Goal: Book appointment/travel/reservation

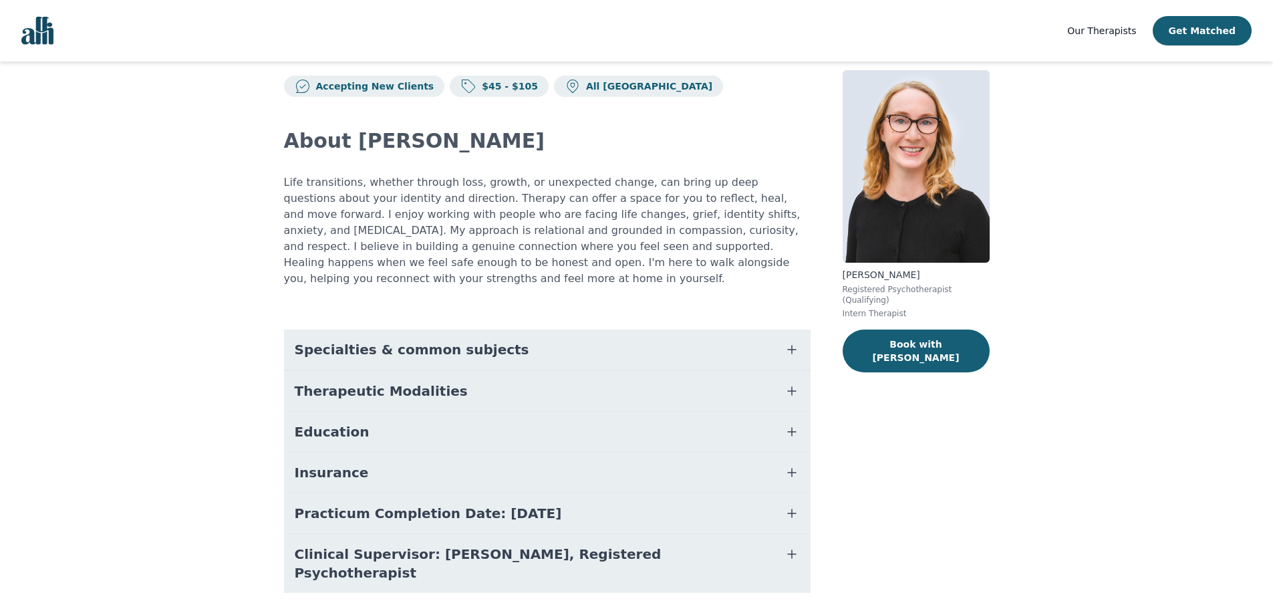
scroll to position [37, 0]
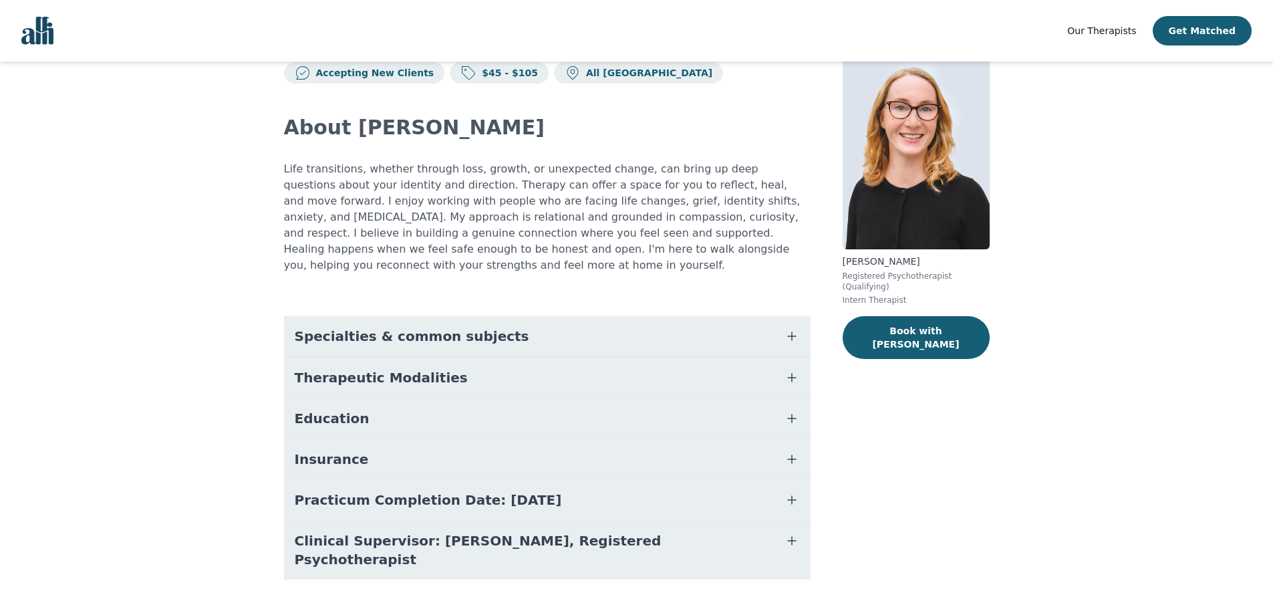
click at [410, 329] on button "Specialties & common subjects" at bounding box center [547, 336] width 526 height 40
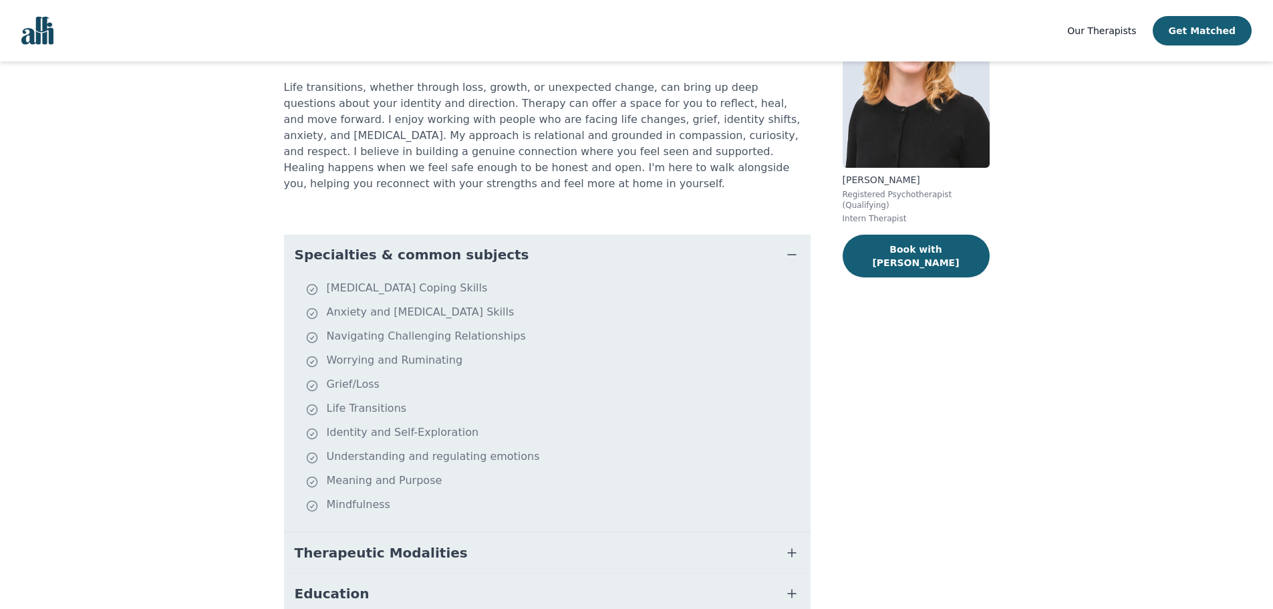
scroll to position [293, 0]
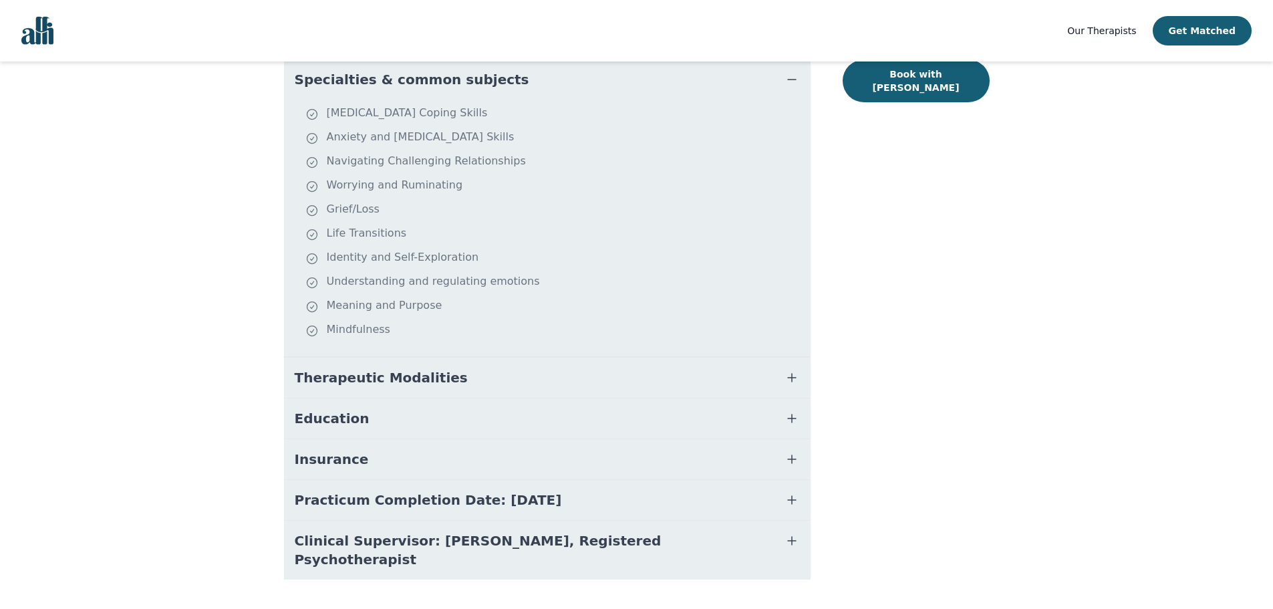
drag, startPoint x: 391, startPoint y: 363, endPoint x: 401, endPoint y: 362, distance: 10.0
click at [391, 368] on span "Therapeutic Modalities" at bounding box center [381, 377] width 173 height 19
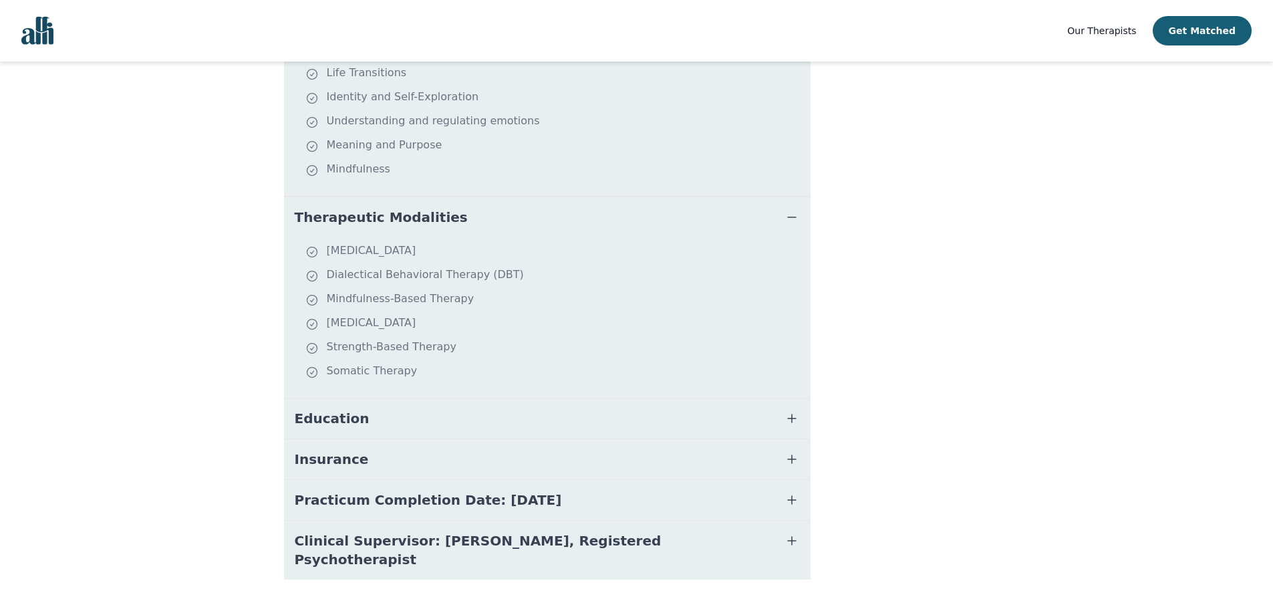
click at [367, 410] on button "Education" at bounding box center [547, 418] width 526 height 40
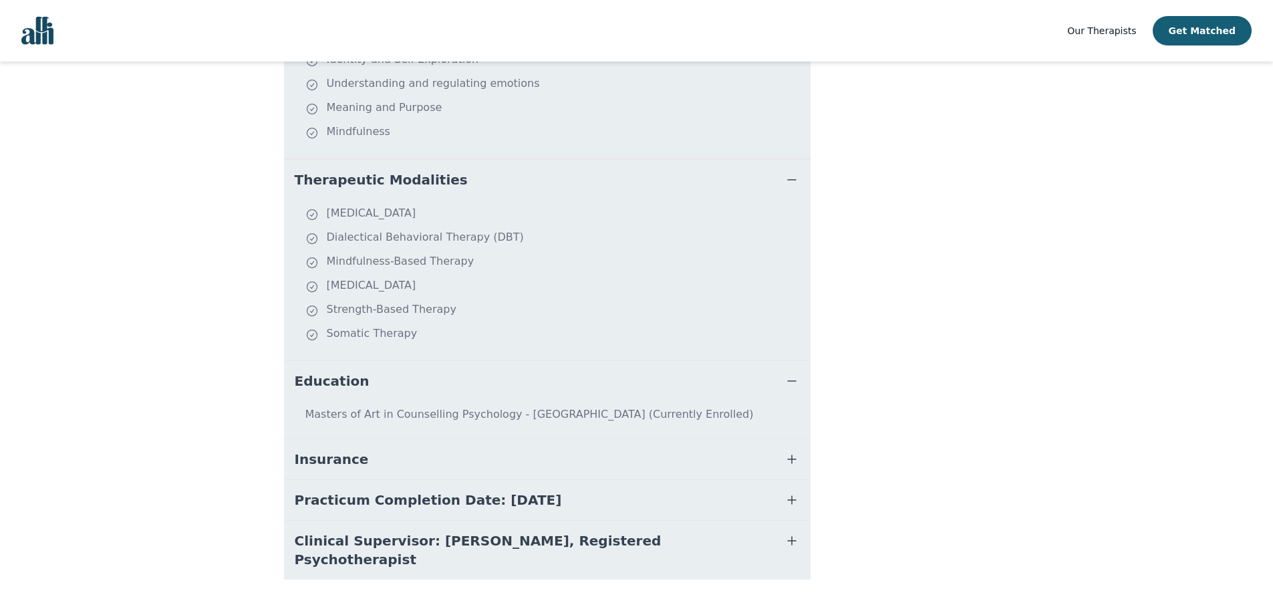
click at [347, 450] on span "Insurance" at bounding box center [332, 459] width 74 height 19
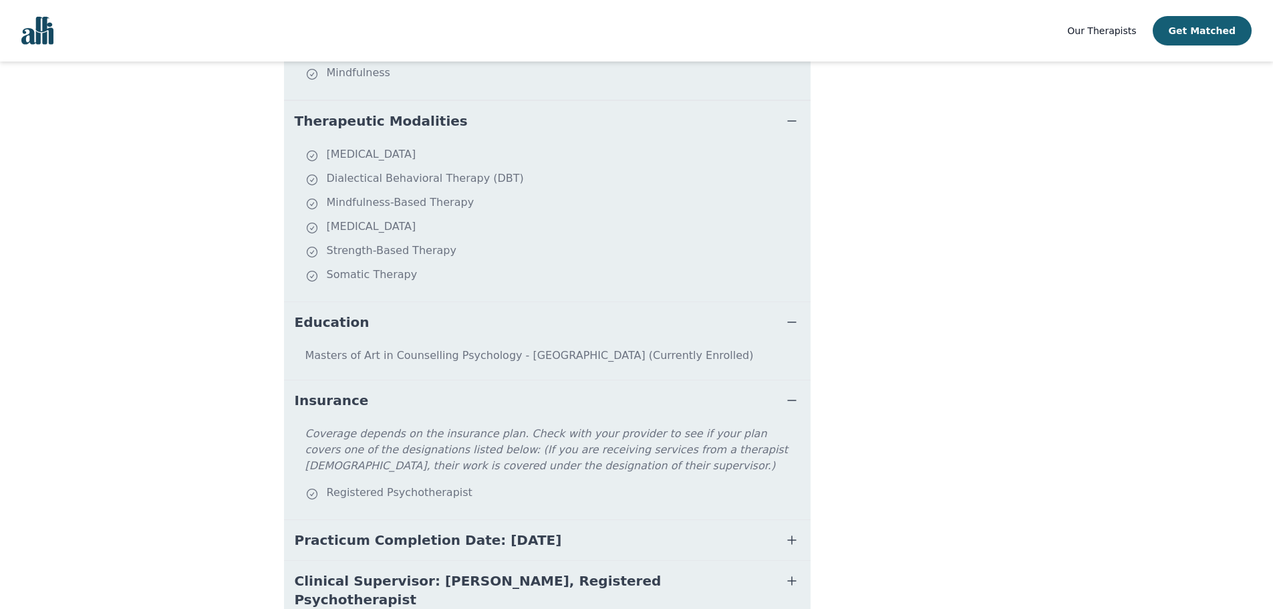
scroll to position [590, 0]
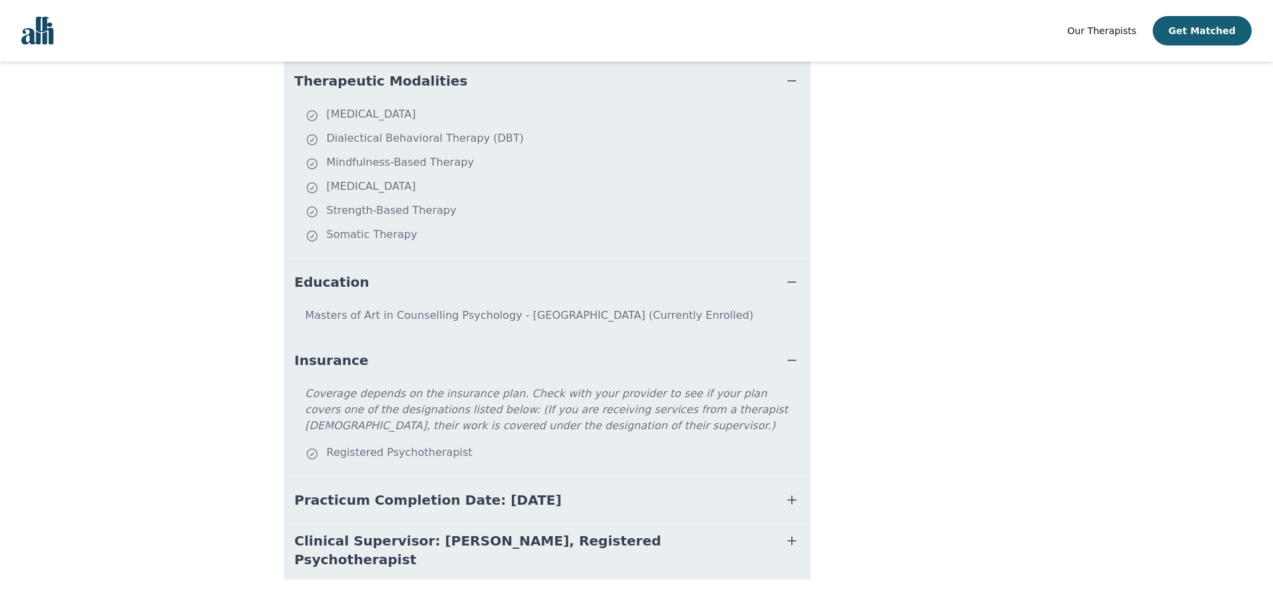
click at [408, 490] on span "Practicum Completion Date: 2025-12-19" at bounding box center [428, 499] width 267 height 19
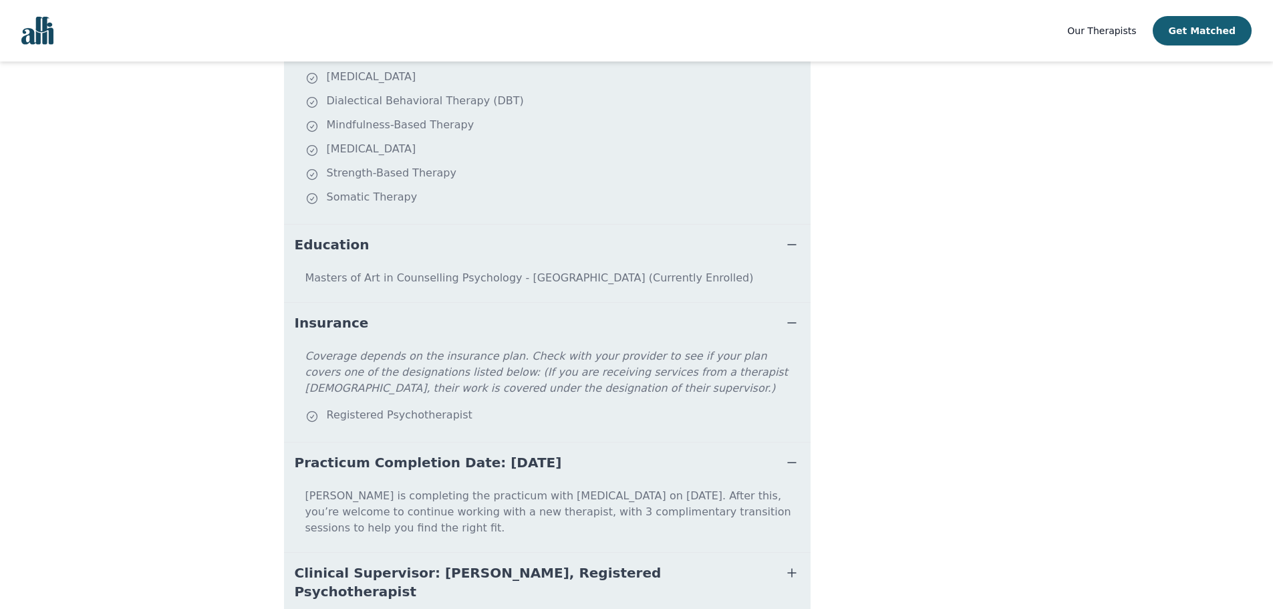
scroll to position [643, 0]
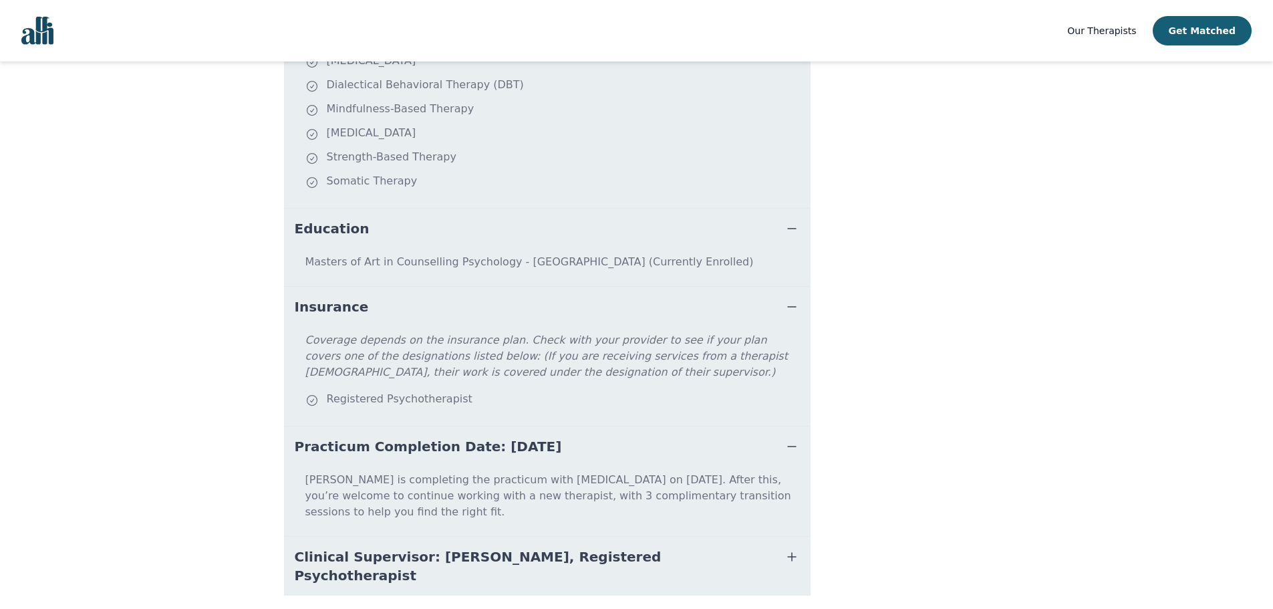
click at [510, 547] on span "Clinical Supervisor: Anna Derbis, Registered Psychotherapist" at bounding box center [531, 565] width 473 height 37
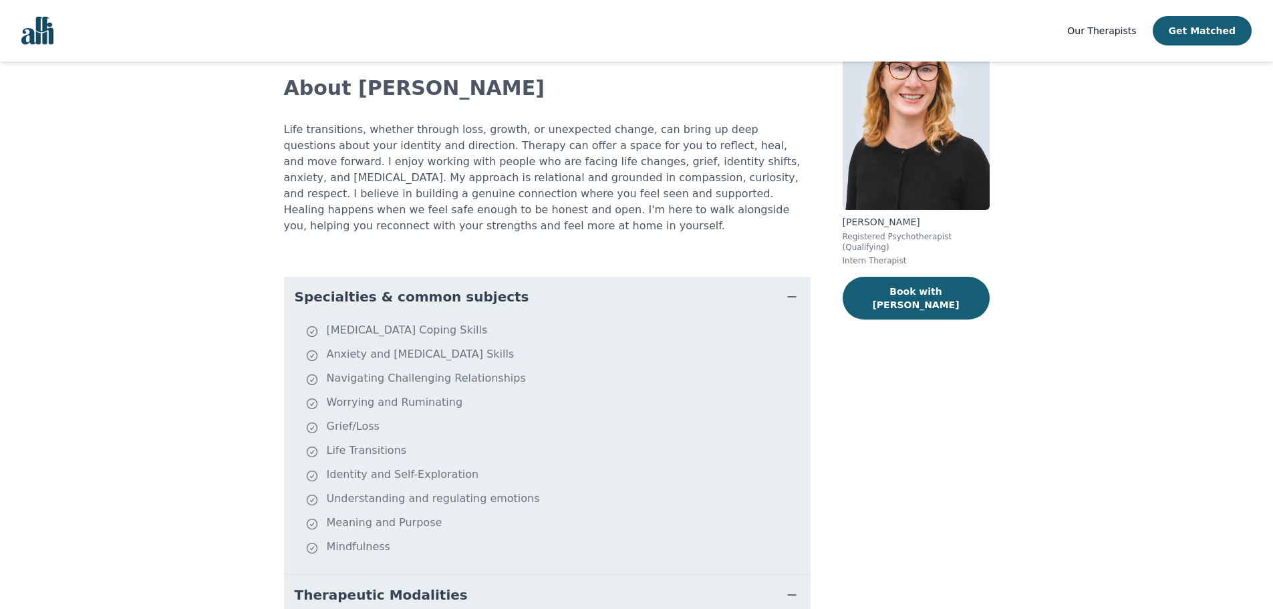
scroll to position [0, 0]
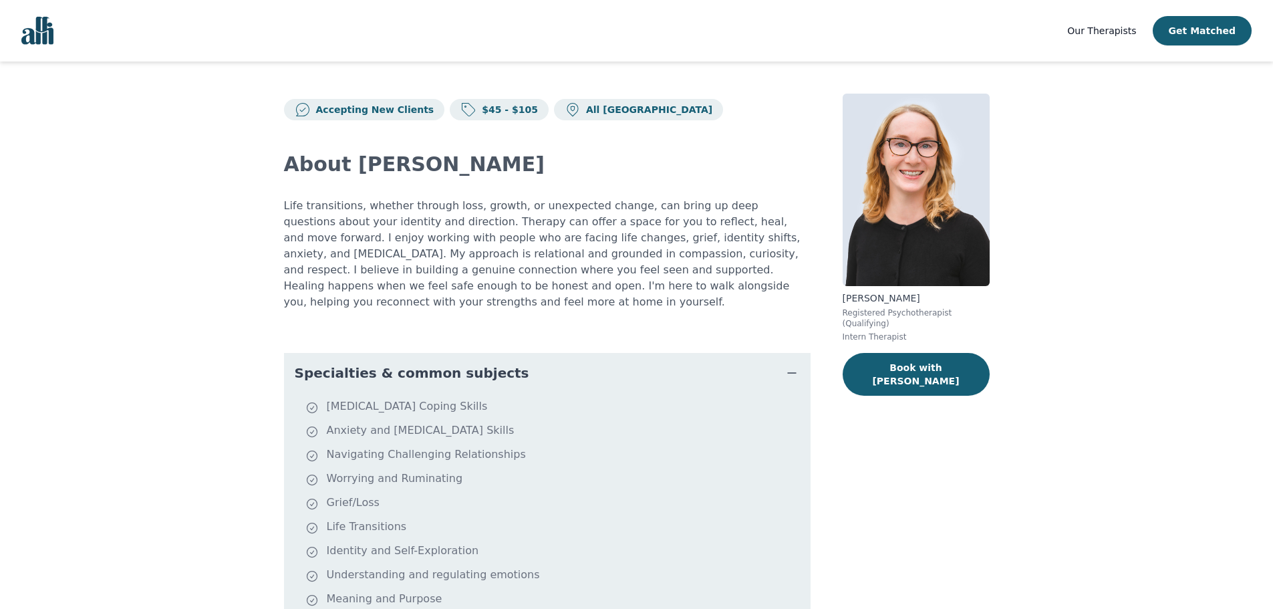
click at [365, 110] on p "Accepting New Clients" at bounding box center [373, 109] width 124 height 13
drag, startPoint x: 586, startPoint y: 115, endPoint x: 478, endPoint y: 104, distance: 108.2
click at [585, 115] on p "All [GEOGRAPHIC_DATA]" at bounding box center [647, 109] width 132 height 13
click at [477, 103] on p "$45 - $105" at bounding box center [506, 109] width 61 height 13
click at [906, 353] on button "Book with [PERSON_NAME]" at bounding box center [915, 374] width 147 height 43
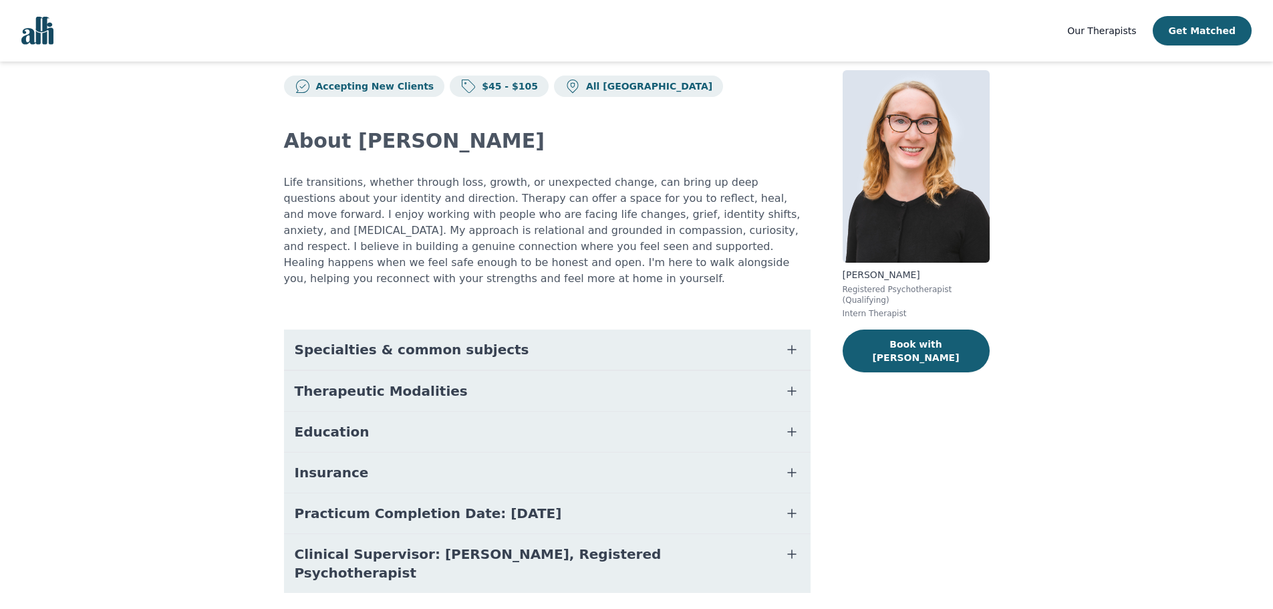
scroll to position [37, 0]
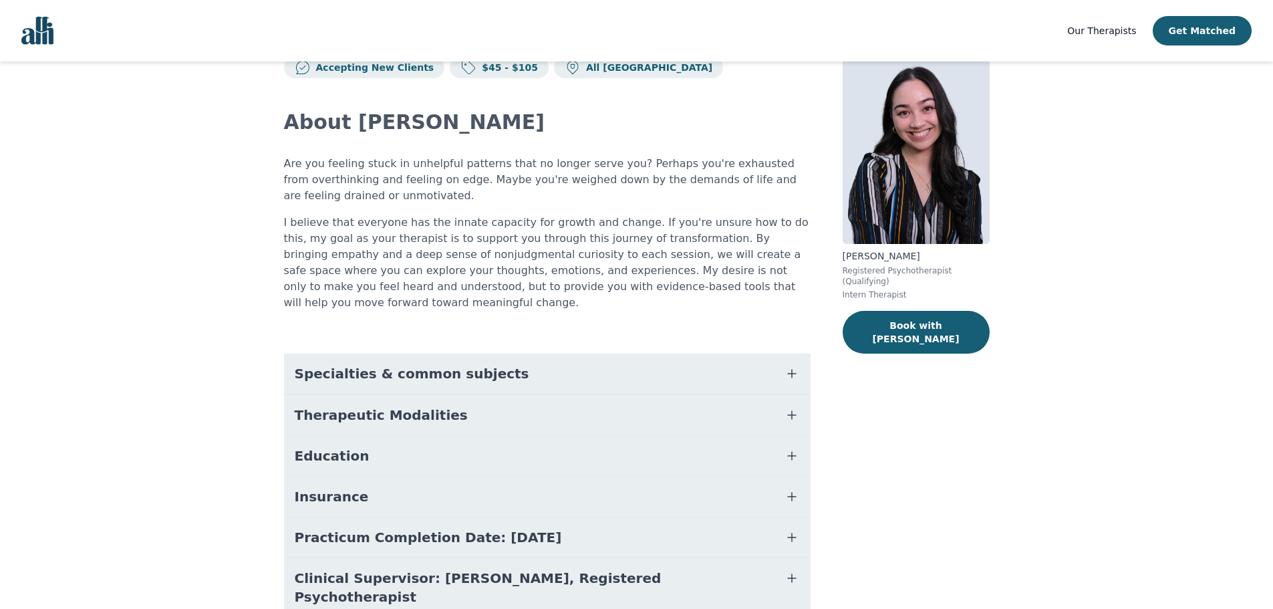
scroll to position [79, 0]
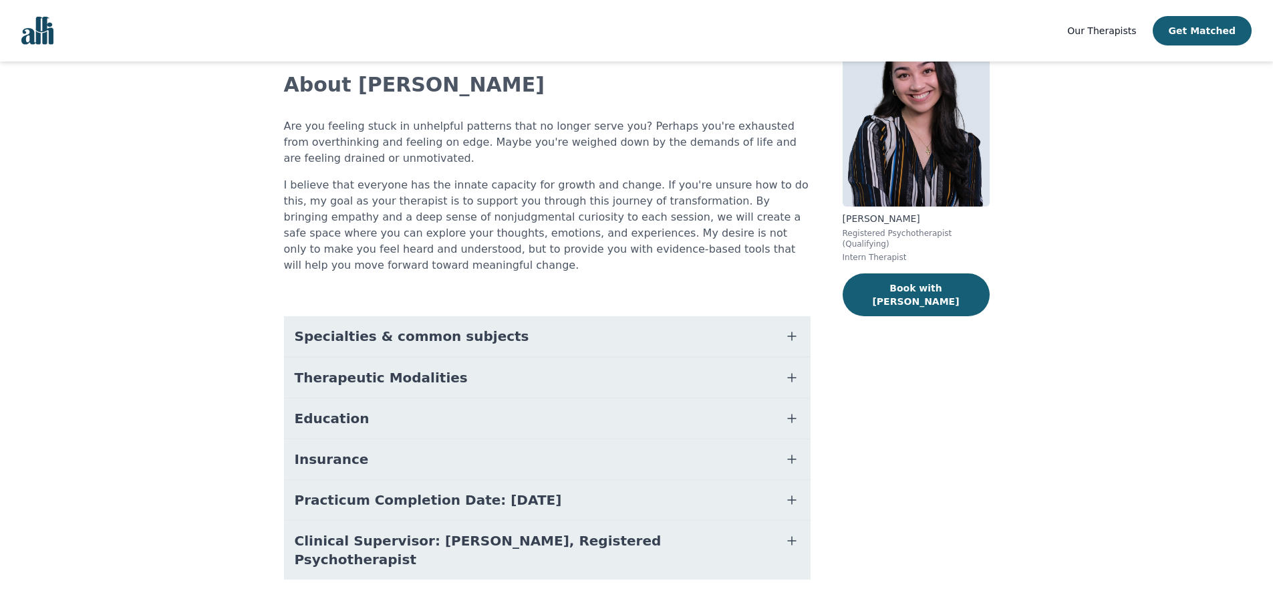
click at [370, 327] on span "Specialties & common subjects" at bounding box center [412, 336] width 234 height 19
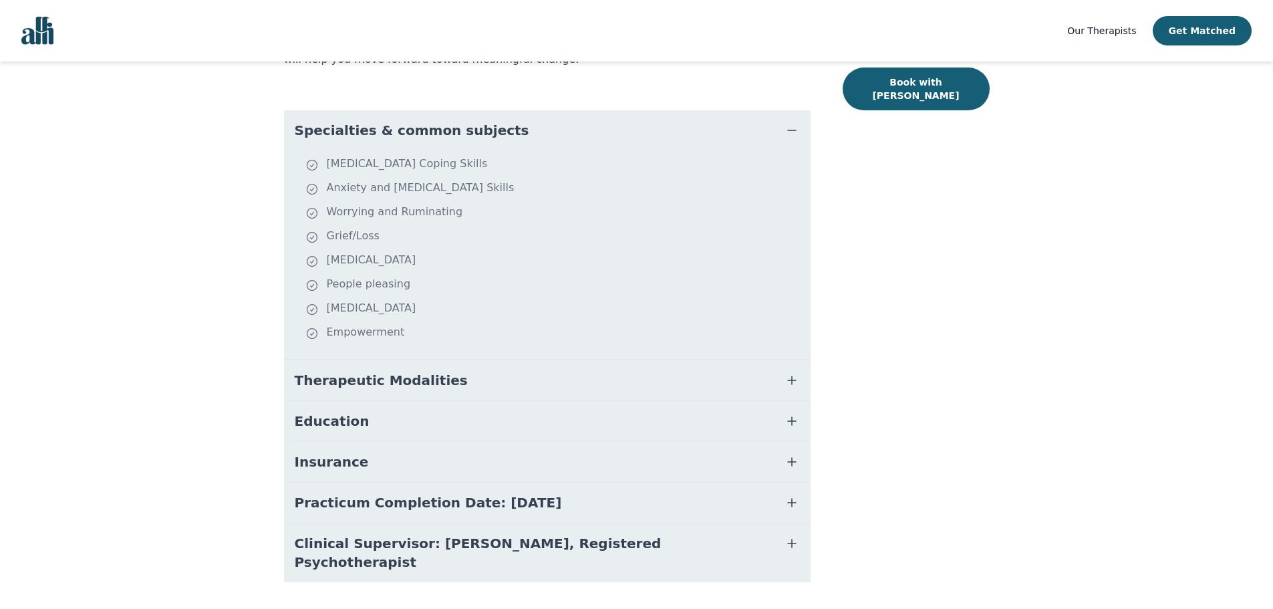
scroll to position [288, 0]
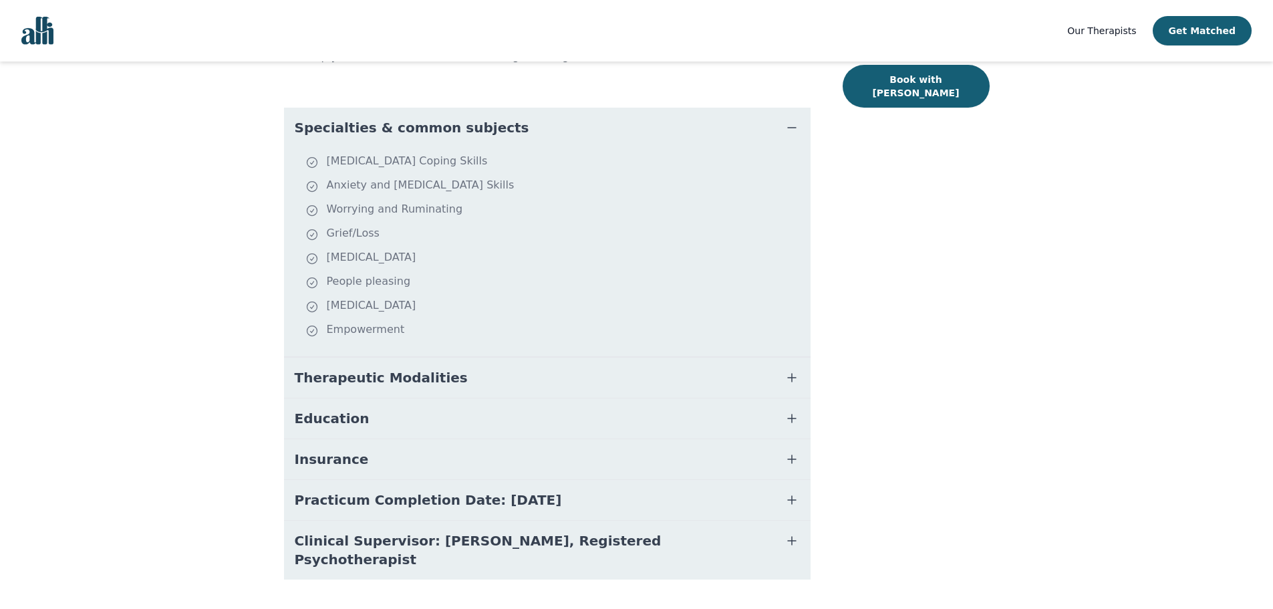
click at [471, 531] on span "Clinical Supervisor: [PERSON_NAME], Registered Psychotherapist" at bounding box center [531, 549] width 473 height 37
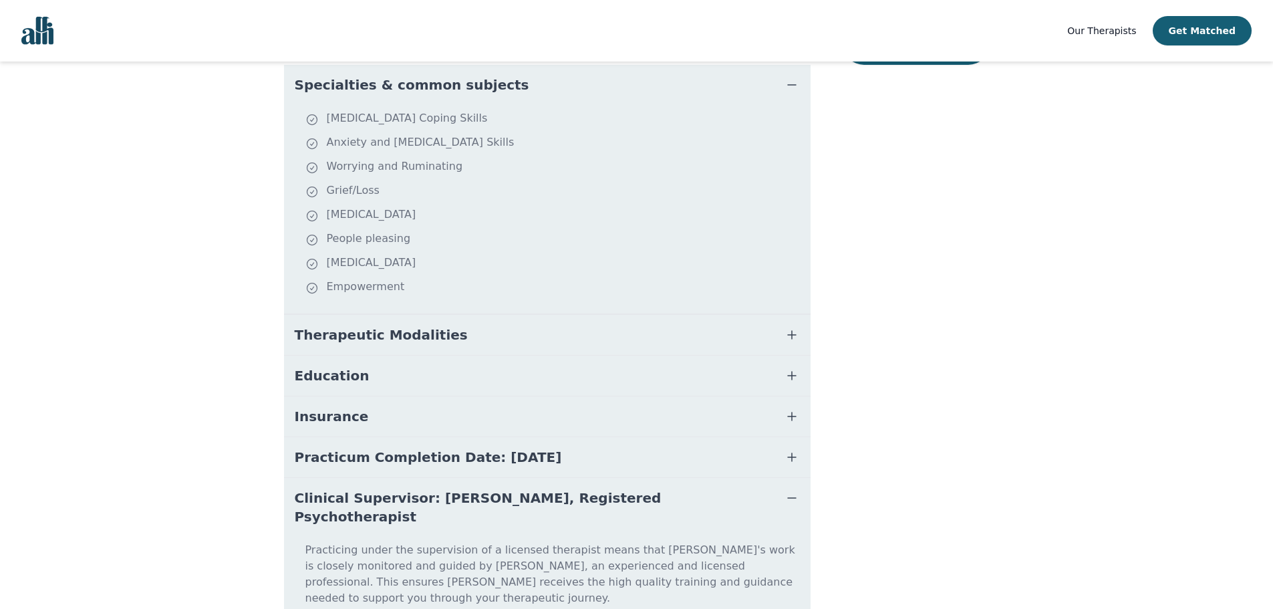
scroll to position [357, 0]
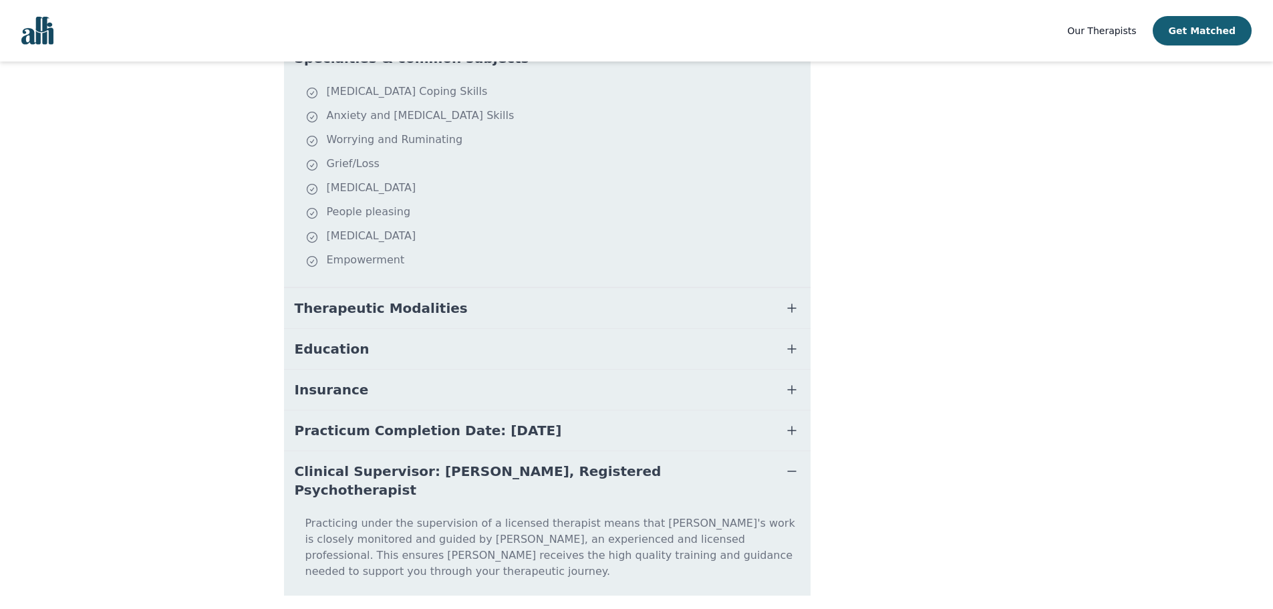
click at [381, 410] on button "Practicum Completion Date: [DATE]" at bounding box center [547, 430] width 526 height 40
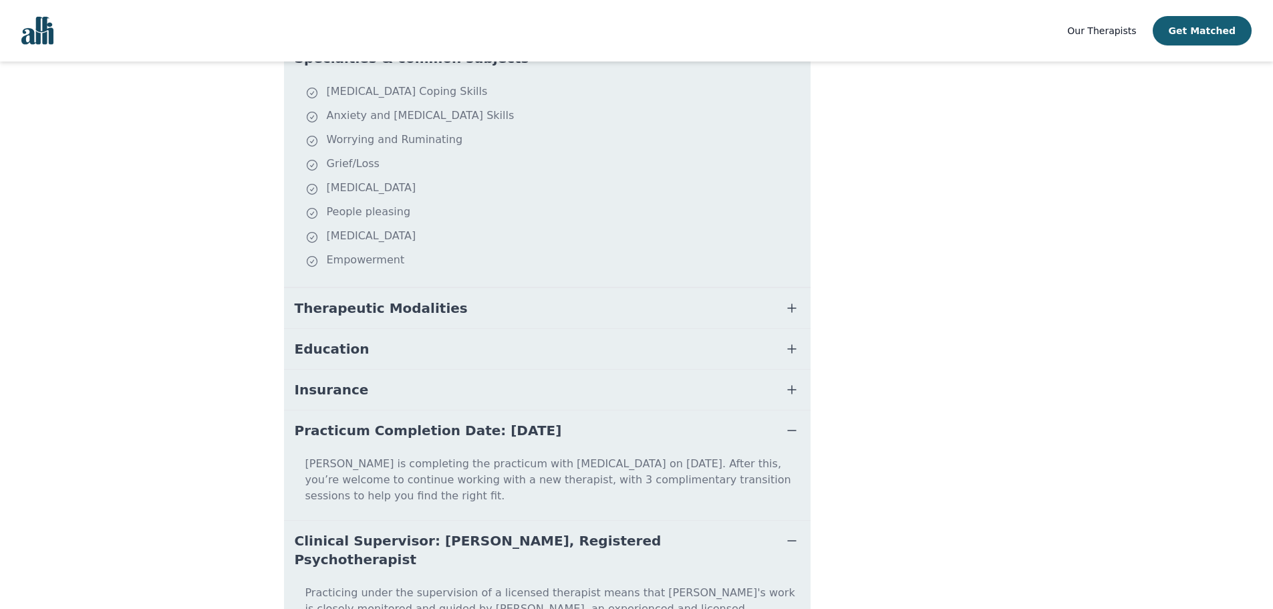
click at [379, 383] on button "Insurance" at bounding box center [547, 389] width 526 height 40
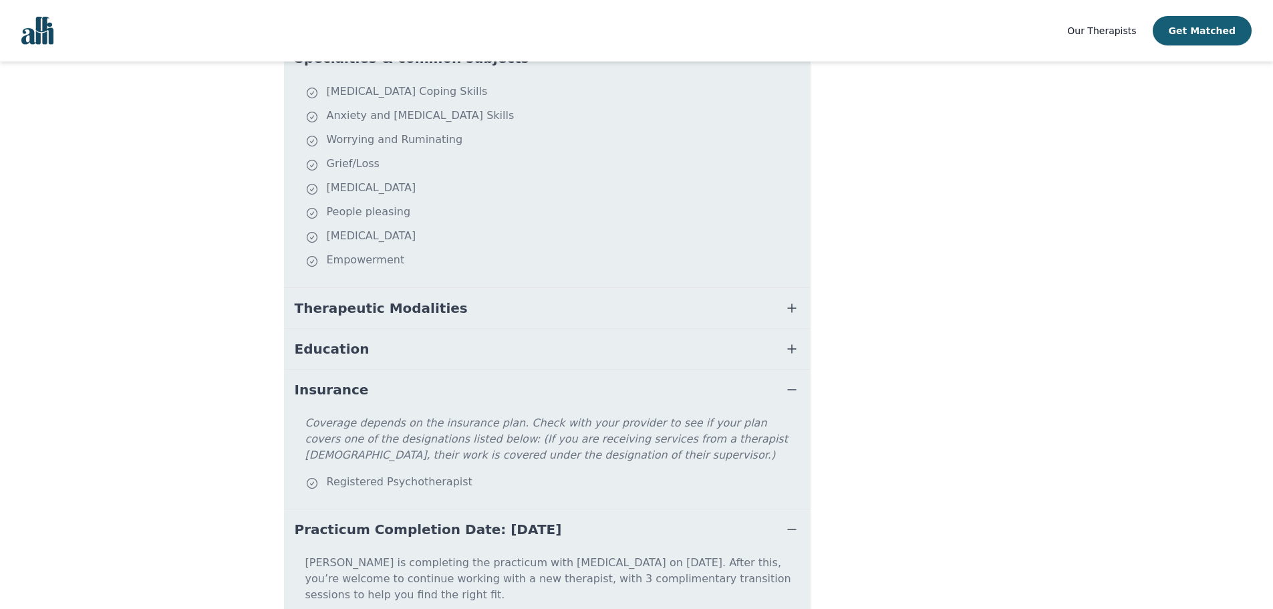
click at [370, 336] on button "Education" at bounding box center [547, 349] width 526 height 40
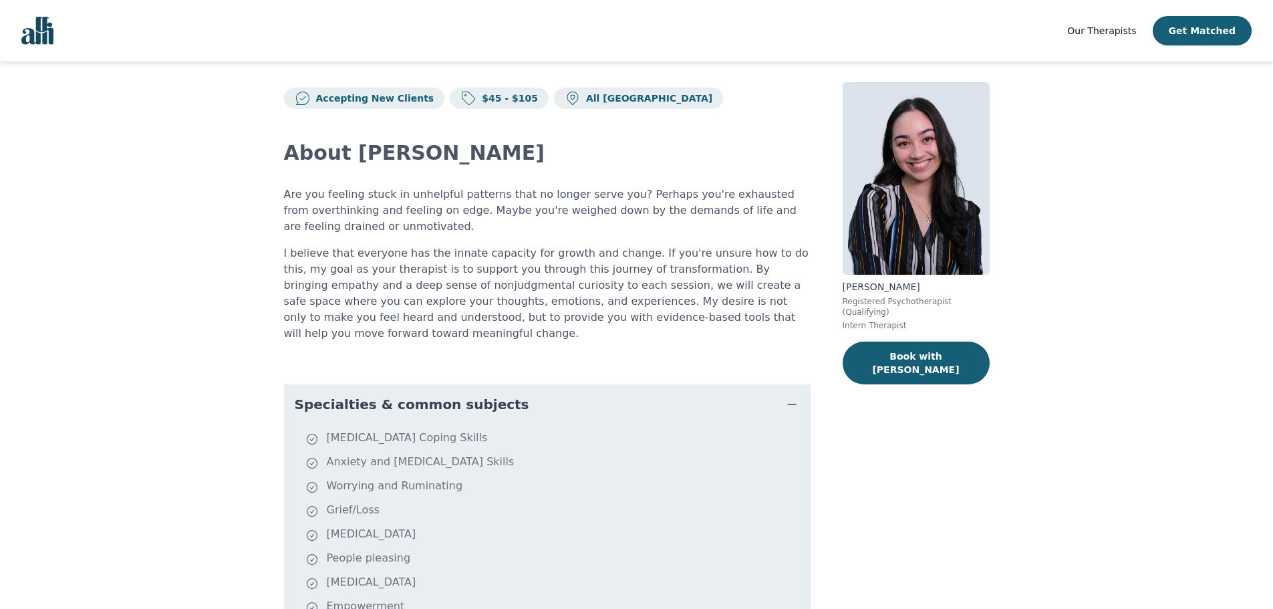
scroll to position [0, 0]
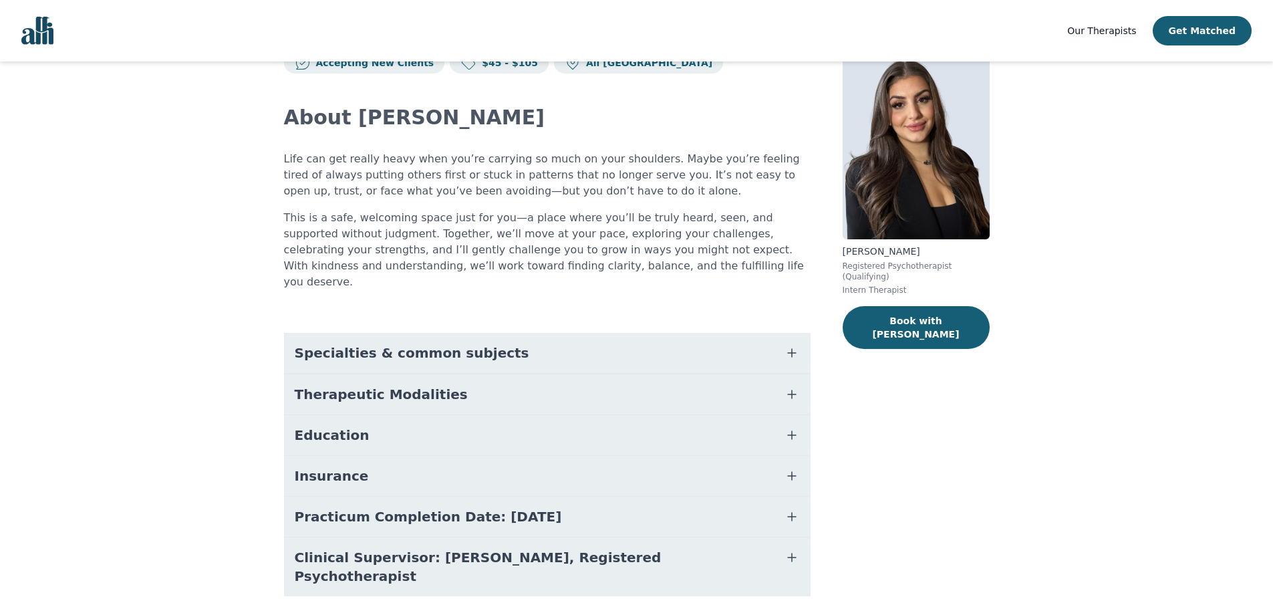
scroll to position [63, 0]
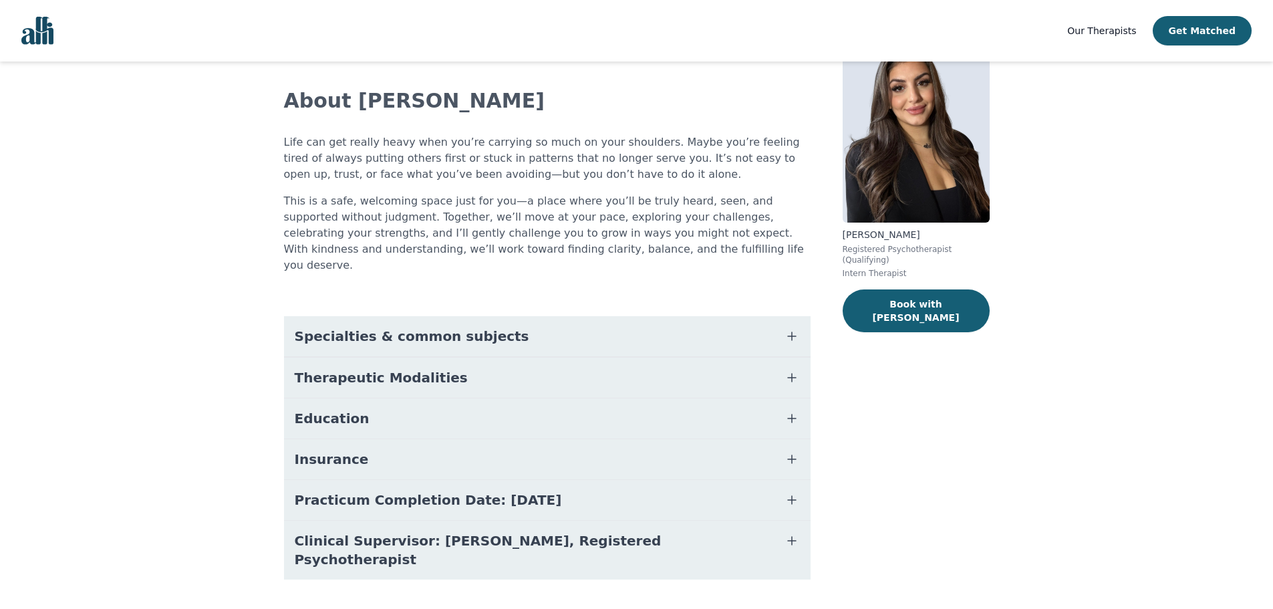
click at [349, 327] on span "Specialties & common subjects" at bounding box center [412, 336] width 234 height 19
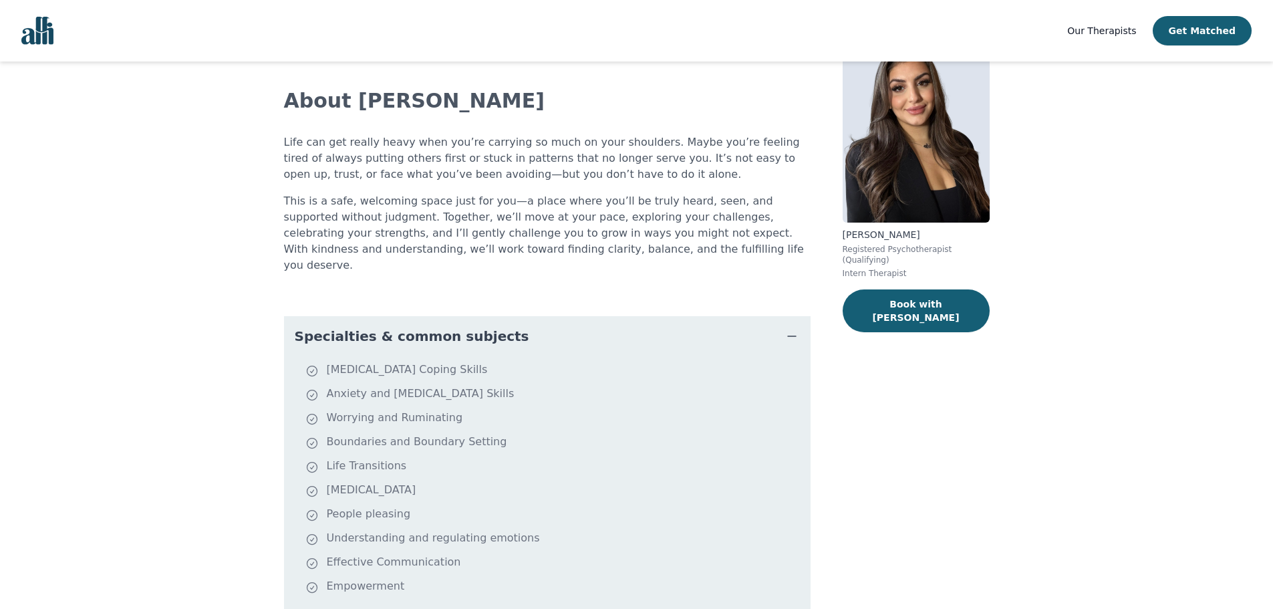
scroll to position [320, 0]
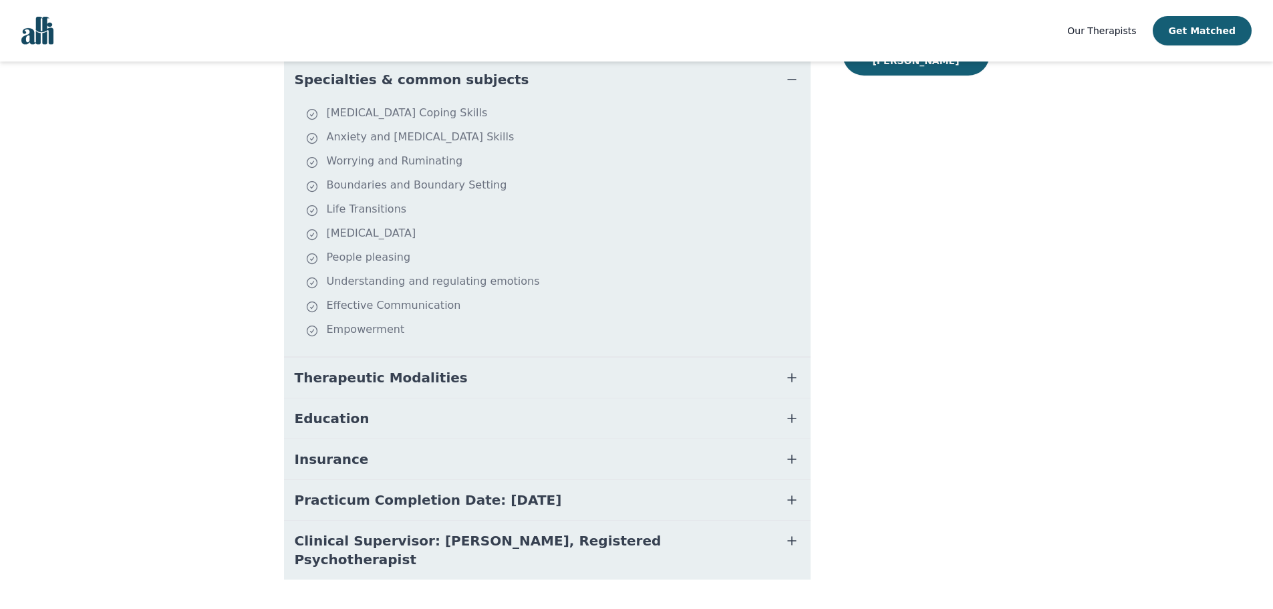
click at [346, 536] on button "Clinical Supervisor: Dharshini Chanderbhan, Registered Psychotherapist" at bounding box center [547, 549] width 526 height 59
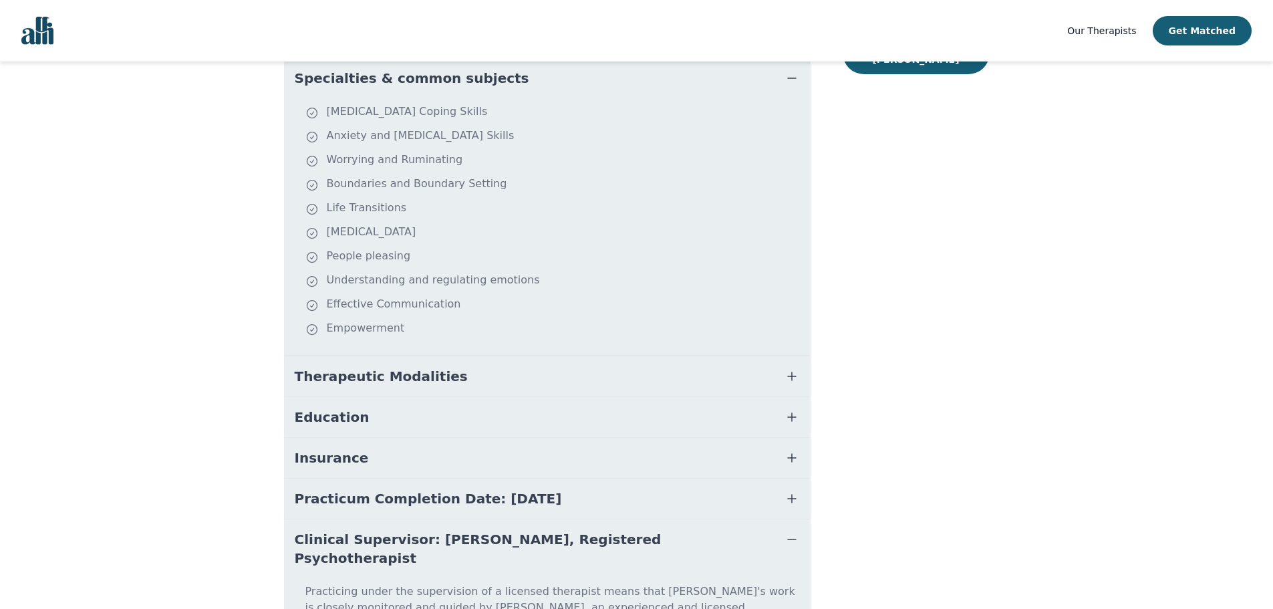
scroll to position [389, 0]
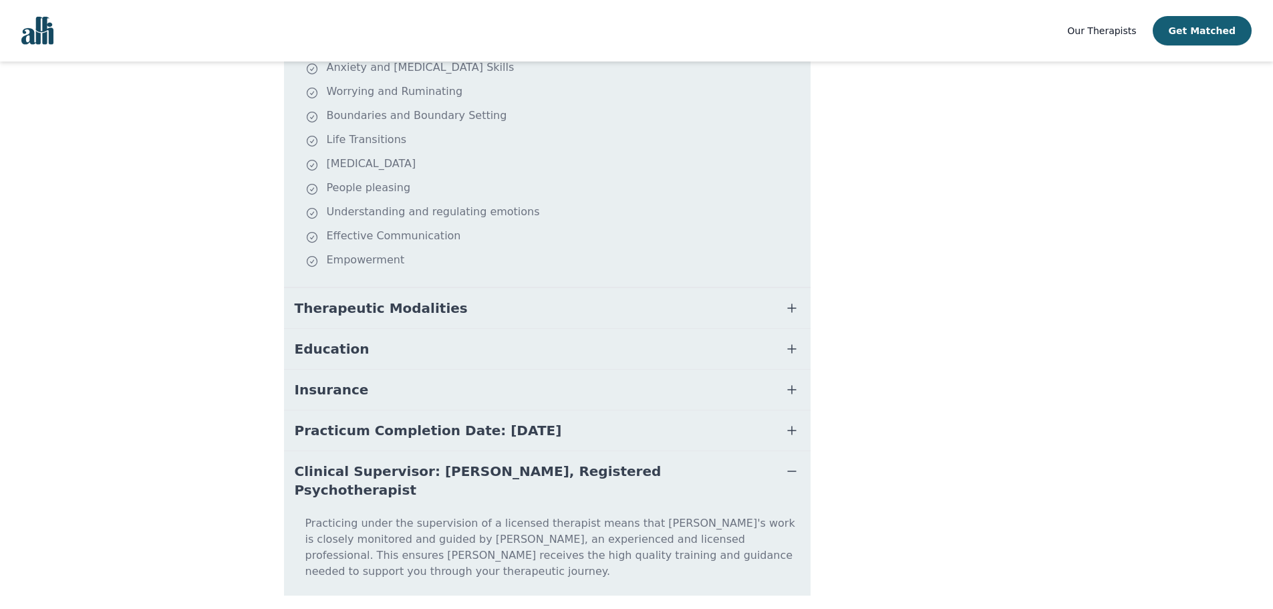
click at [363, 299] on span "Therapeutic Modalities" at bounding box center [381, 308] width 173 height 19
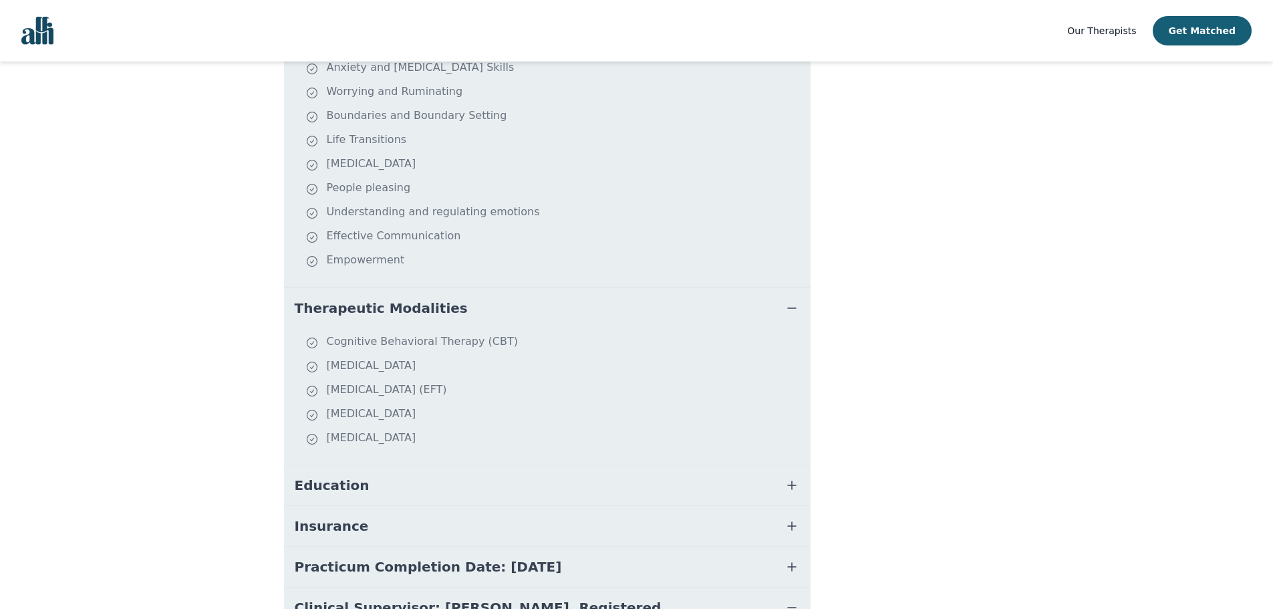
click at [355, 465] on button "Education" at bounding box center [547, 485] width 526 height 40
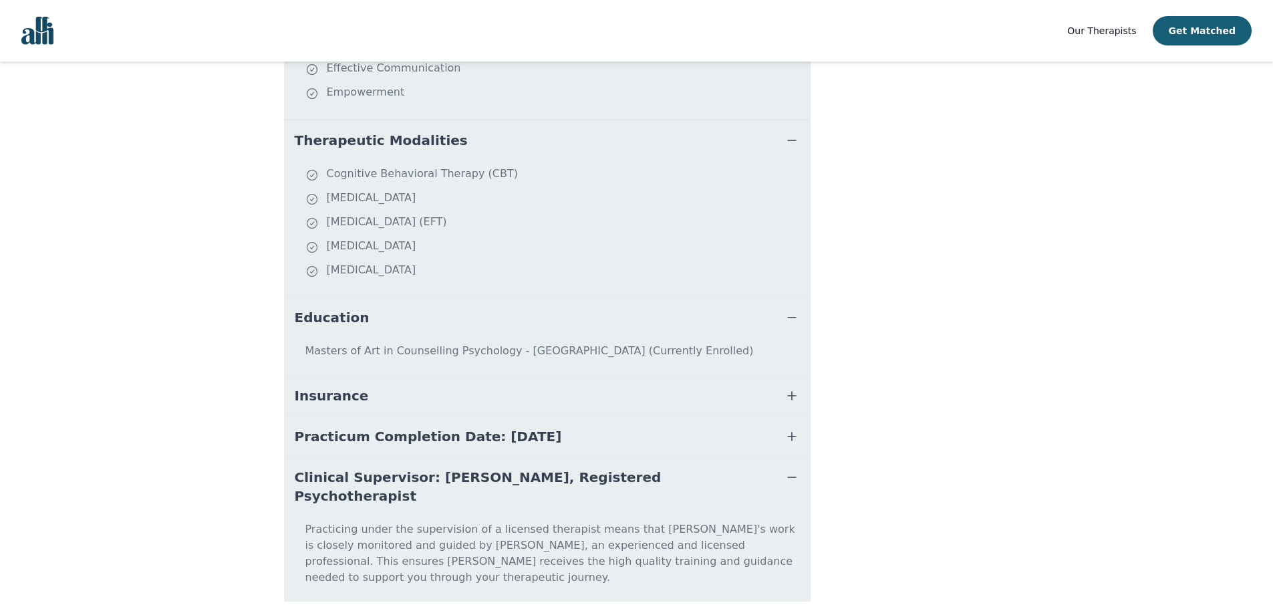
scroll to position [563, 0]
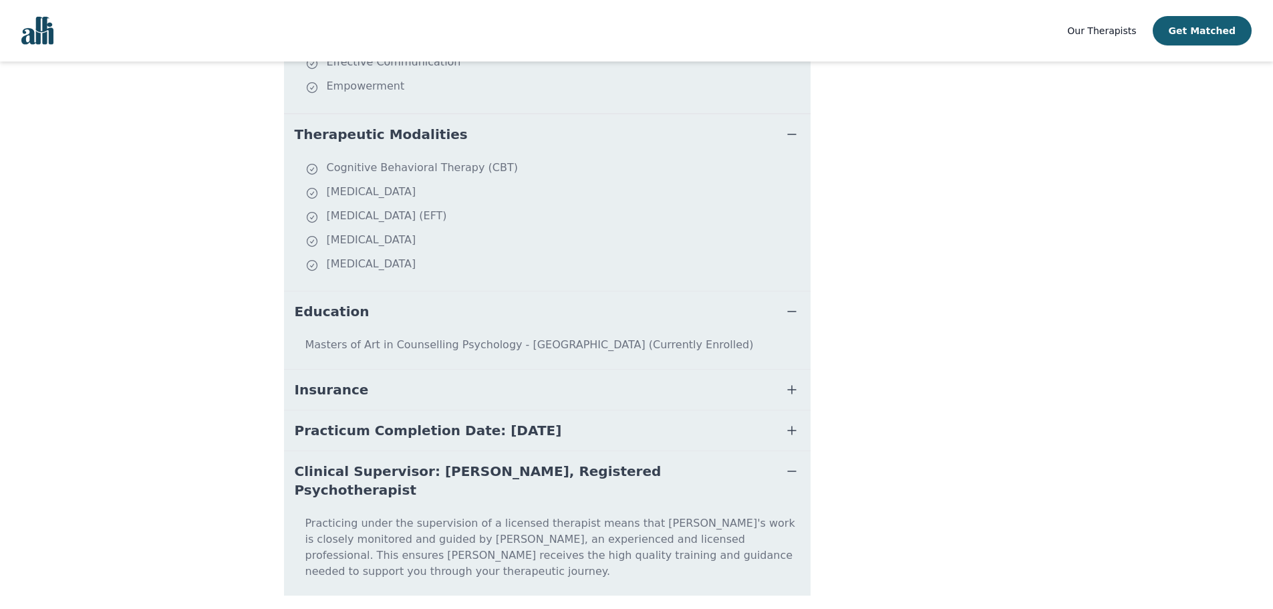
click at [363, 424] on button "Practicum Completion Date: 2025-08-22" at bounding box center [547, 430] width 526 height 40
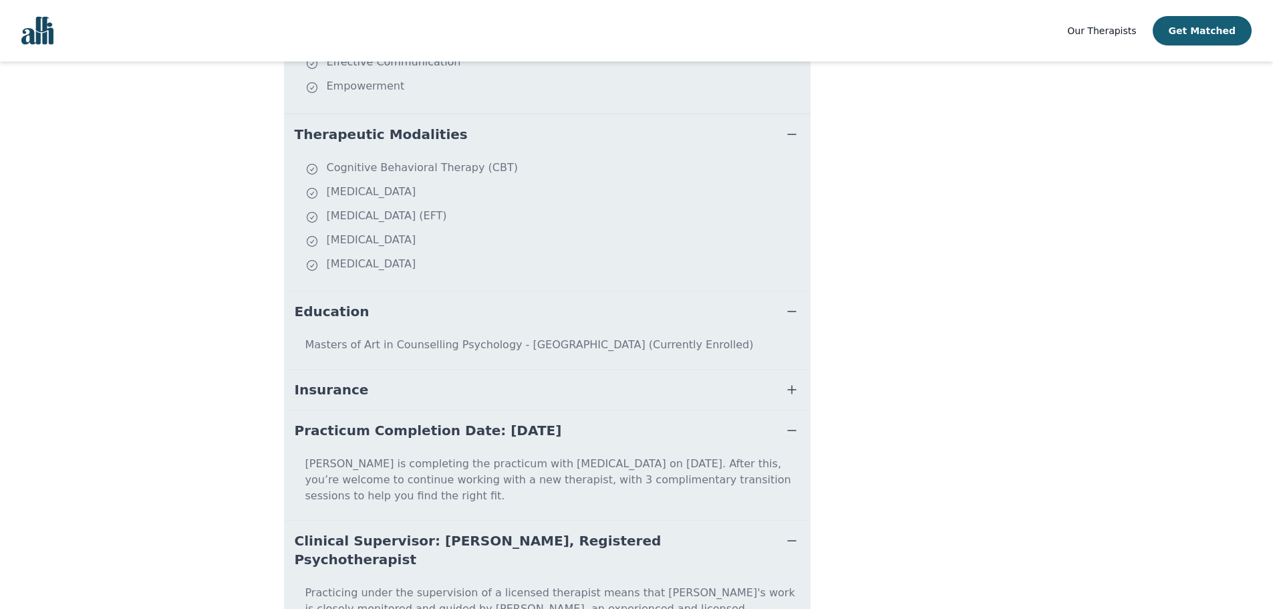
click at [352, 380] on span "Insurance" at bounding box center [332, 389] width 74 height 19
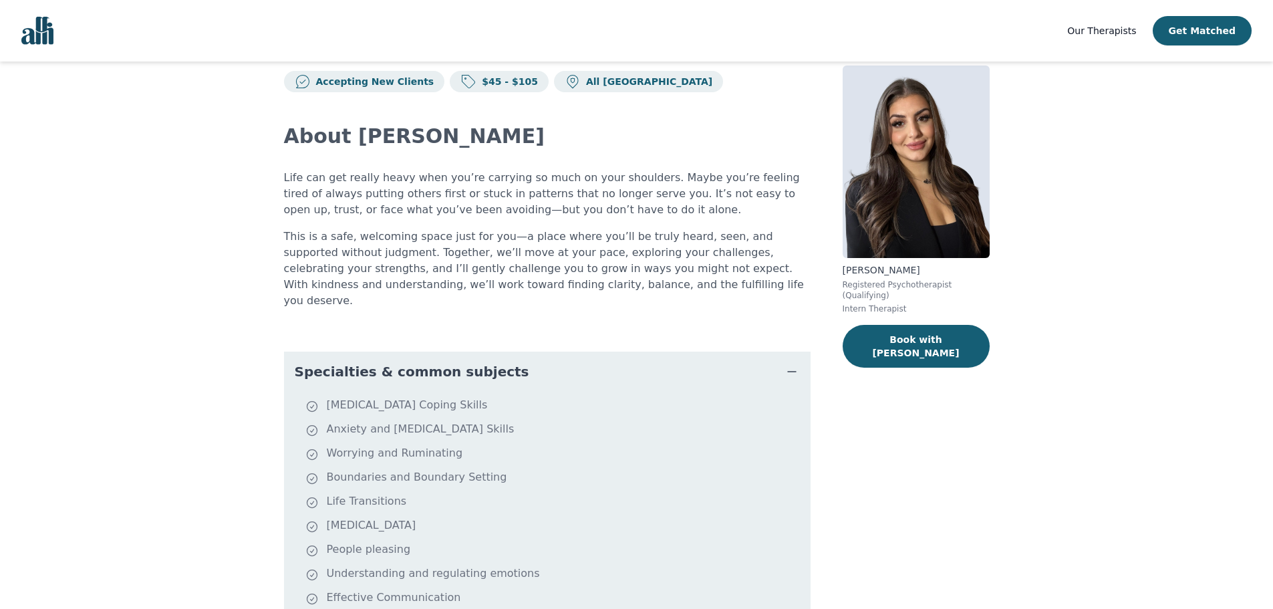
scroll to position [0, 0]
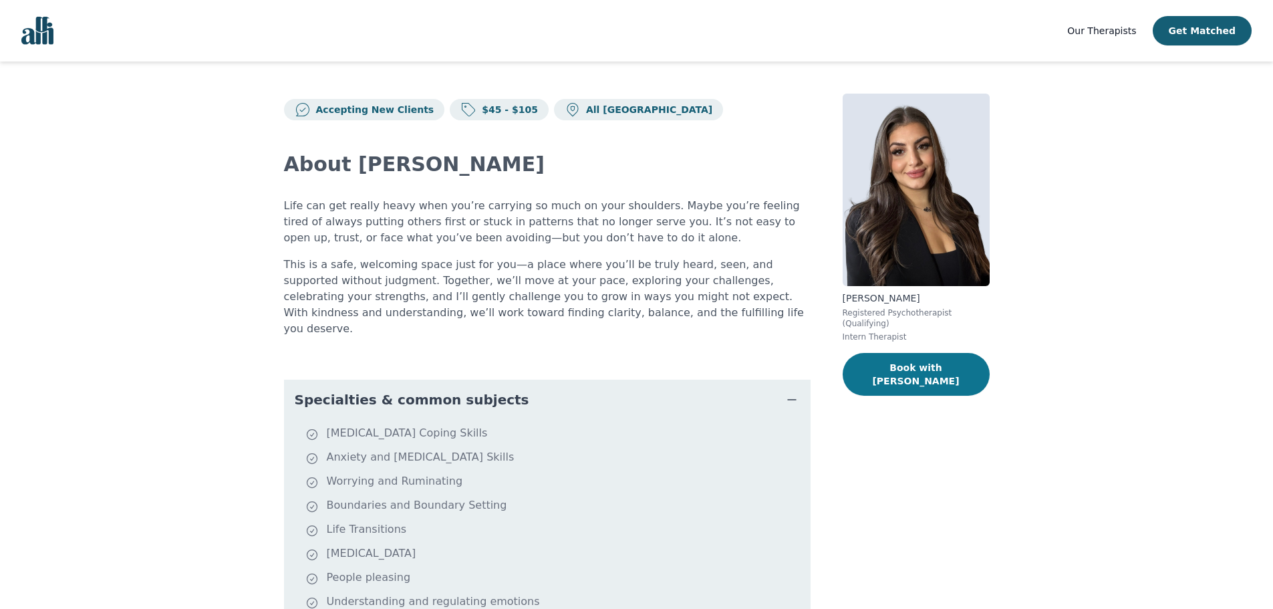
click at [897, 353] on button "Book with Rojean" at bounding box center [915, 374] width 147 height 43
